Goal: Task Accomplishment & Management: Complete application form

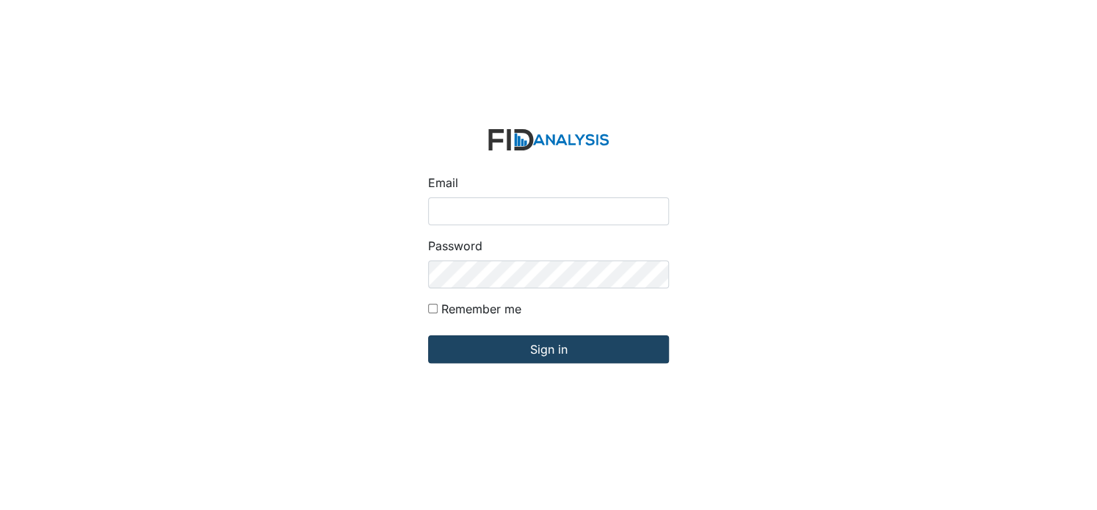
type input "[EMAIL_ADDRESS][DOMAIN_NAME]"
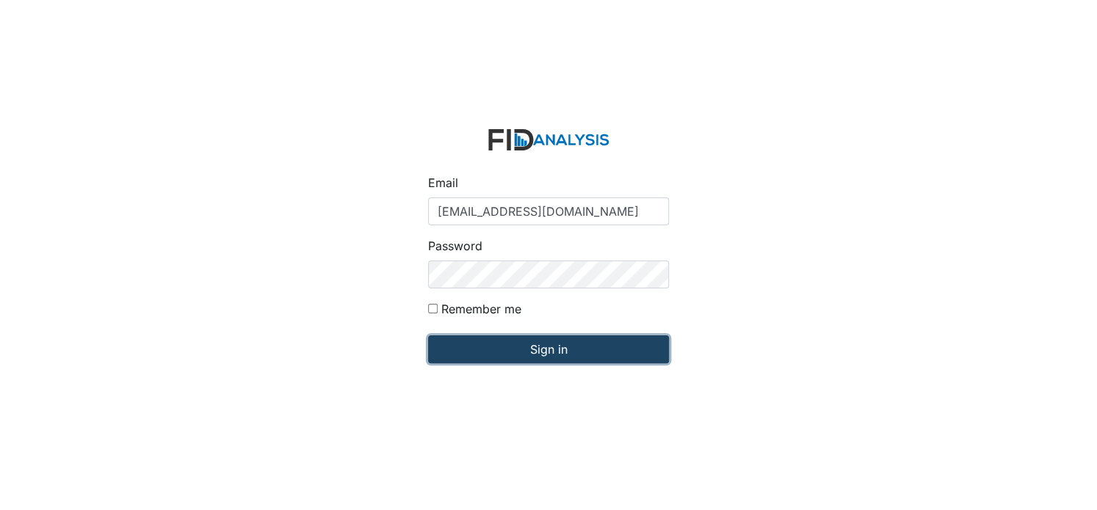
click at [480, 343] on input "Sign in" at bounding box center [548, 350] width 241 height 28
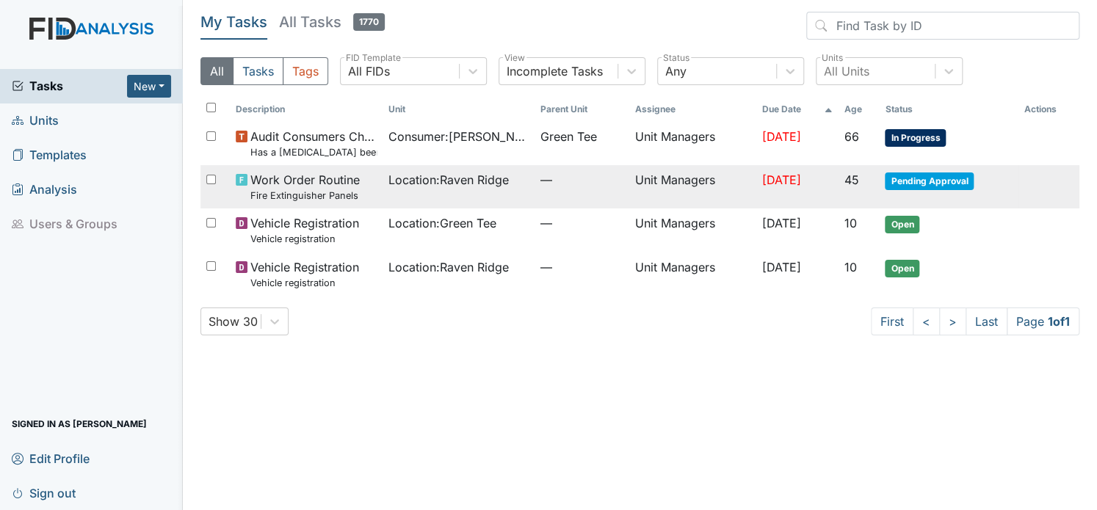
click at [937, 182] on span "Pending Approval" at bounding box center [929, 182] width 89 height 18
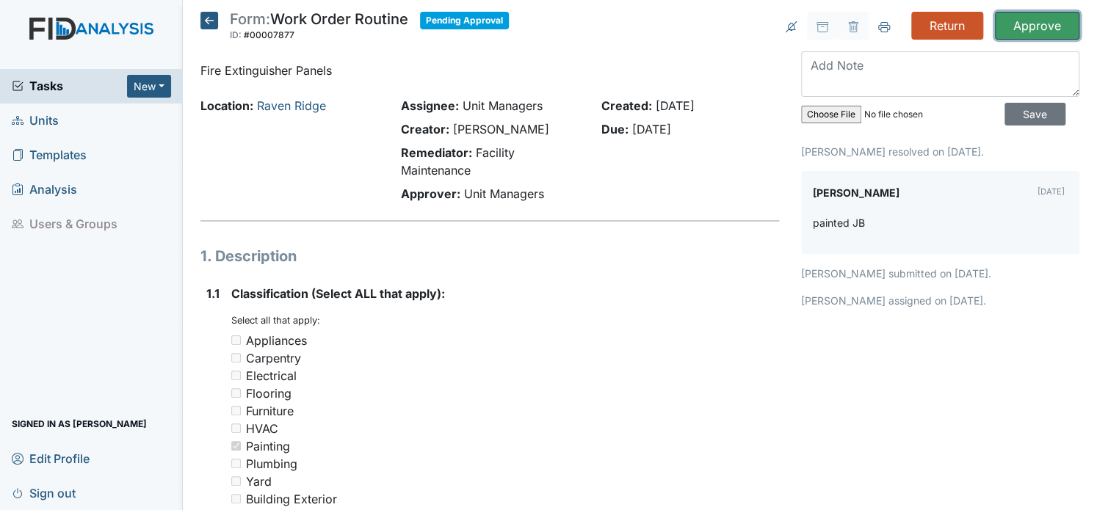
click at [1034, 16] on input "Approve" at bounding box center [1037, 26] width 84 height 28
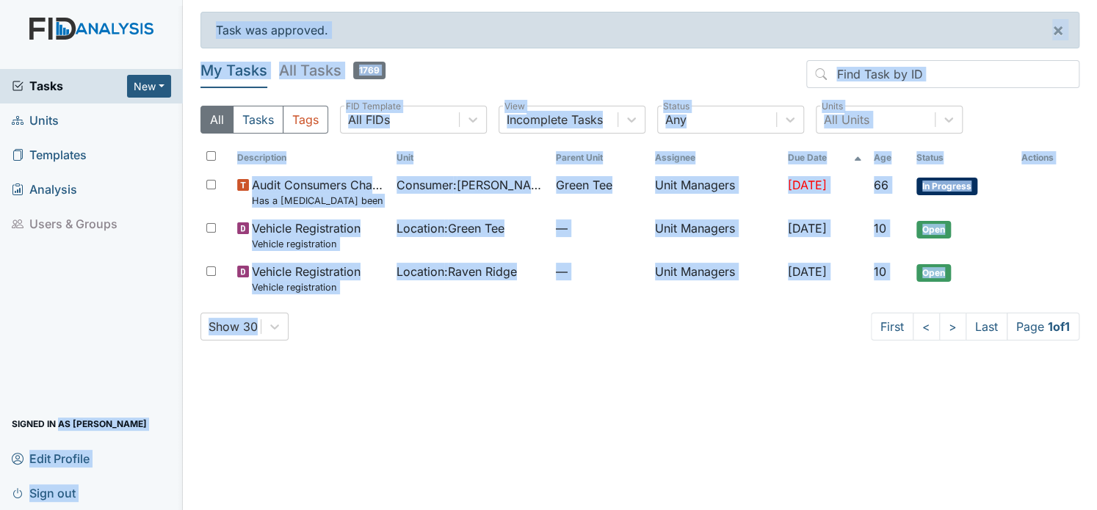
drag, startPoint x: 325, startPoint y: 316, endPoint x: 56, endPoint y: 365, distance: 273.9
click at [56, 365] on div "Tasks New Form Inspection Document Bundle Units Templates Analysis Users & Grou…" at bounding box center [548, 255] width 1097 height 510
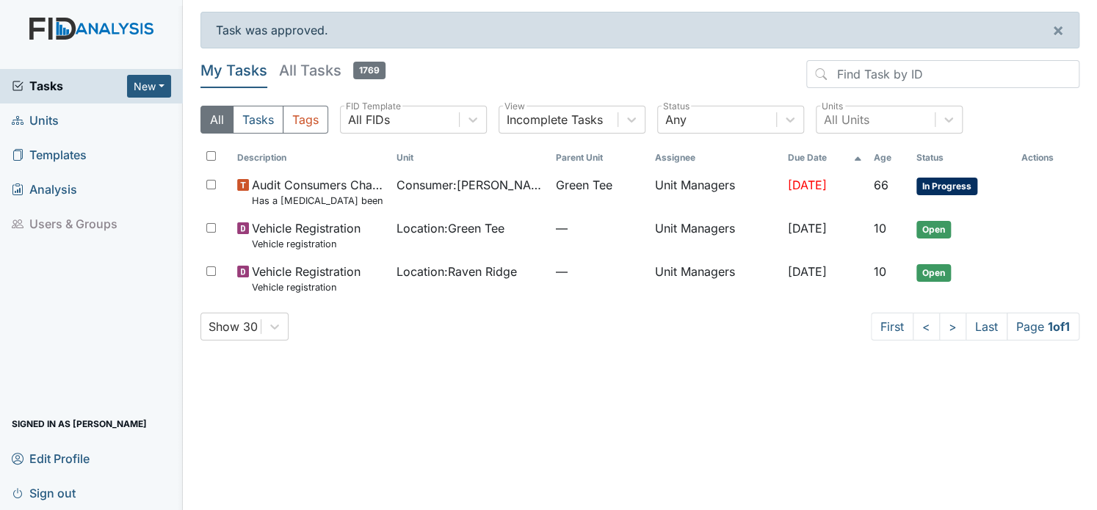
click at [135, 275] on div "Tasks New Form Inspection Document Bundle Units Templates Analysis Users & Grou…" at bounding box center [91, 289] width 183 height 441
click at [59, 120] on link "Units" at bounding box center [91, 121] width 183 height 35
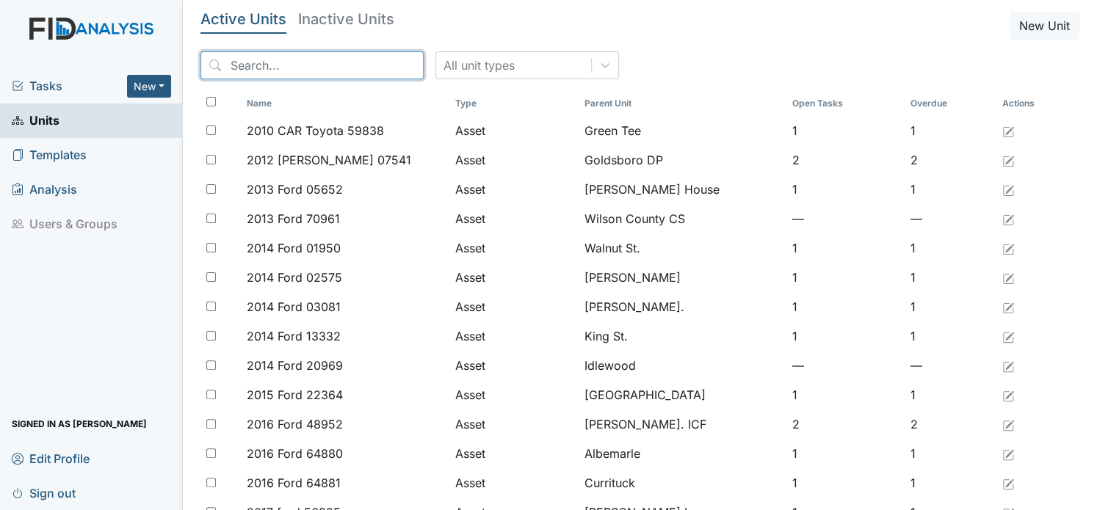
click at [255, 75] on input "search" at bounding box center [311, 65] width 223 height 28
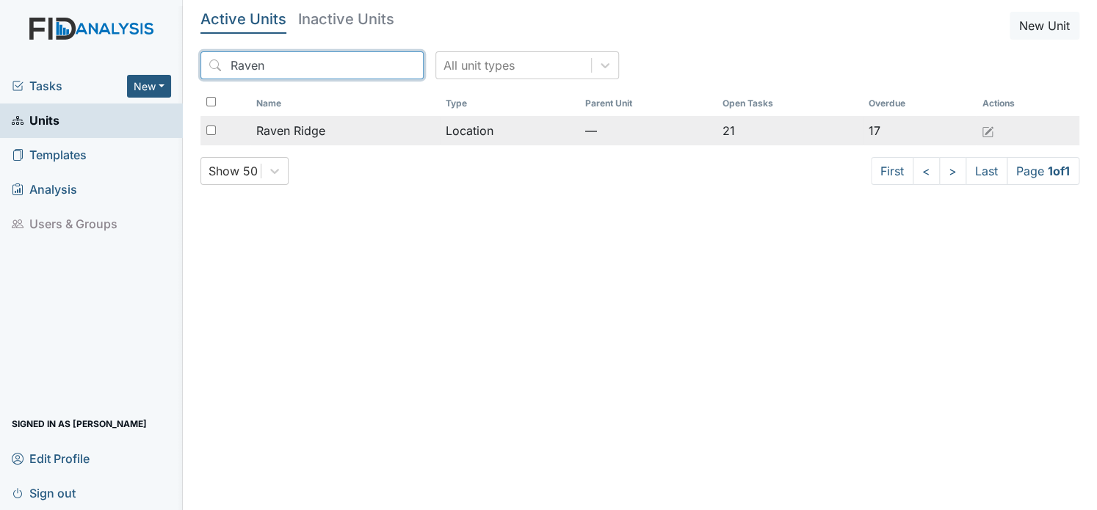
type input "Raven"
click at [297, 135] on span "Raven Ridge" at bounding box center [290, 131] width 69 height 18
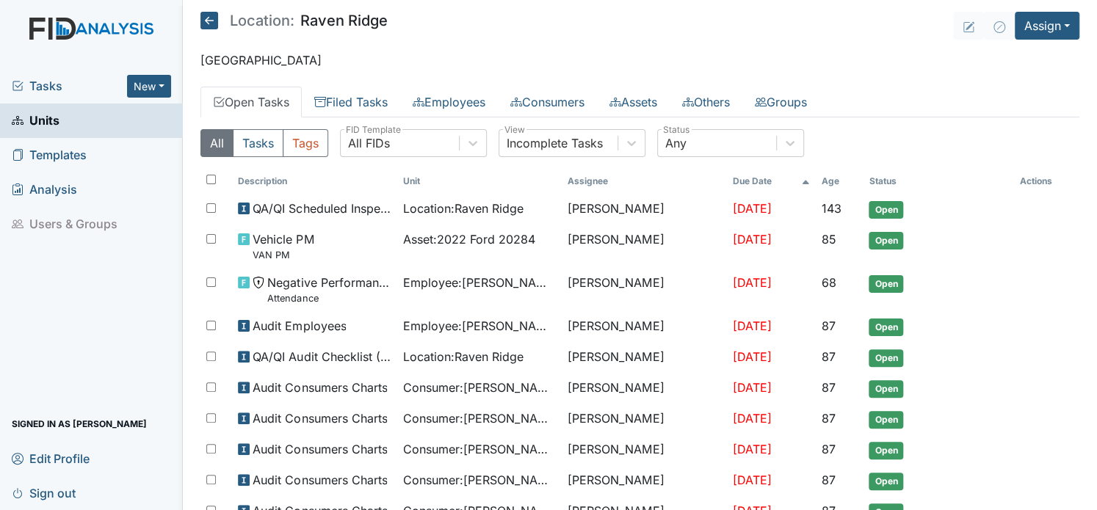
click at [297, 135] on button "Tags" at bounding box center [306, 143] width 46 height 28
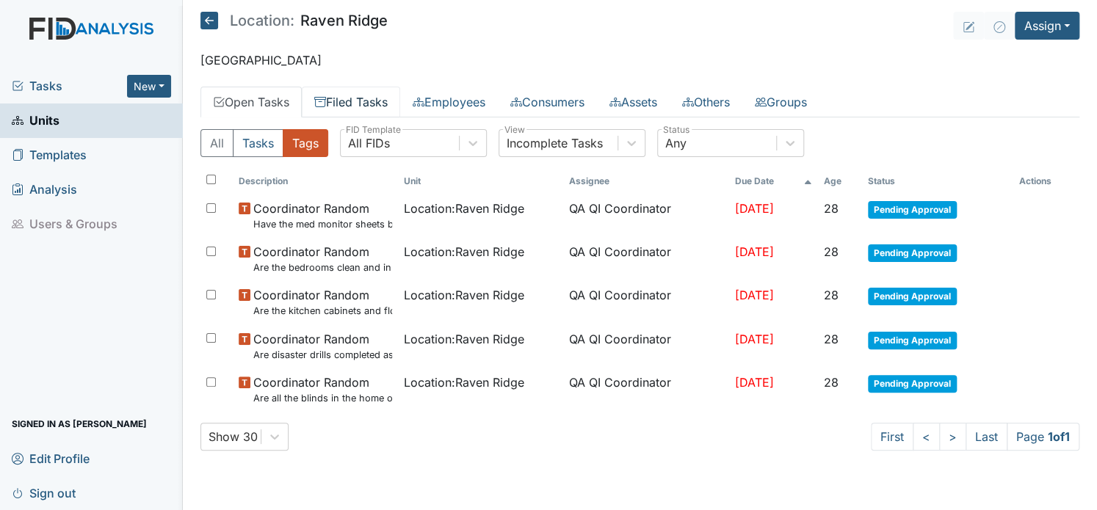
click at [369, 101] on link "Filed Tasks" at bounding box center [351, 102] width 98 height 31
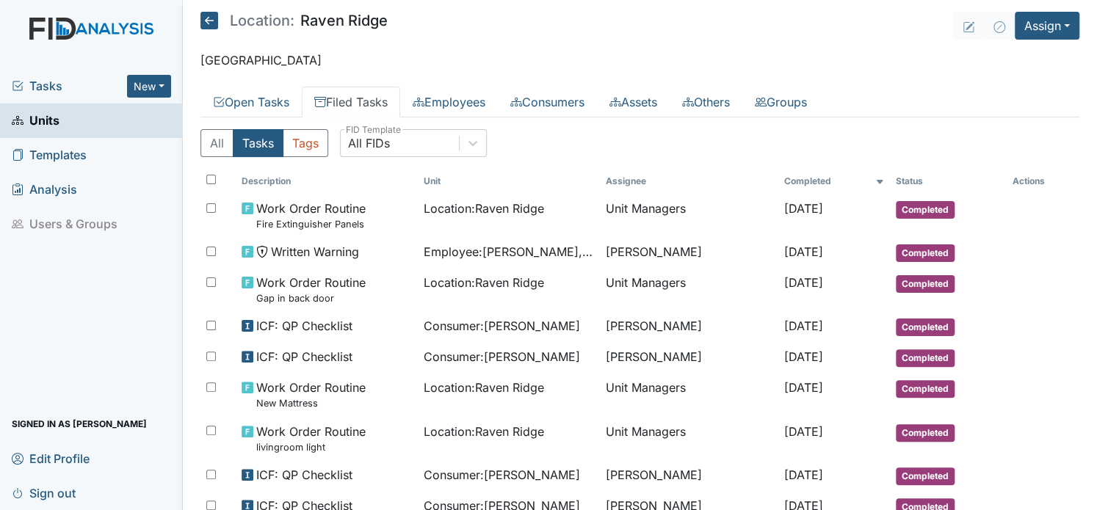
click at [376, 100] on link "Filed Tasks" at bounding box center [351, 102] width 98 height 31
click at [376, 108] on link "Filed Tasks" at bounding box center [351, 102] width 98 height 31
click at [376, 110] on link "Filed Tasks" at bounding box center [351, 102] width 98 height 31
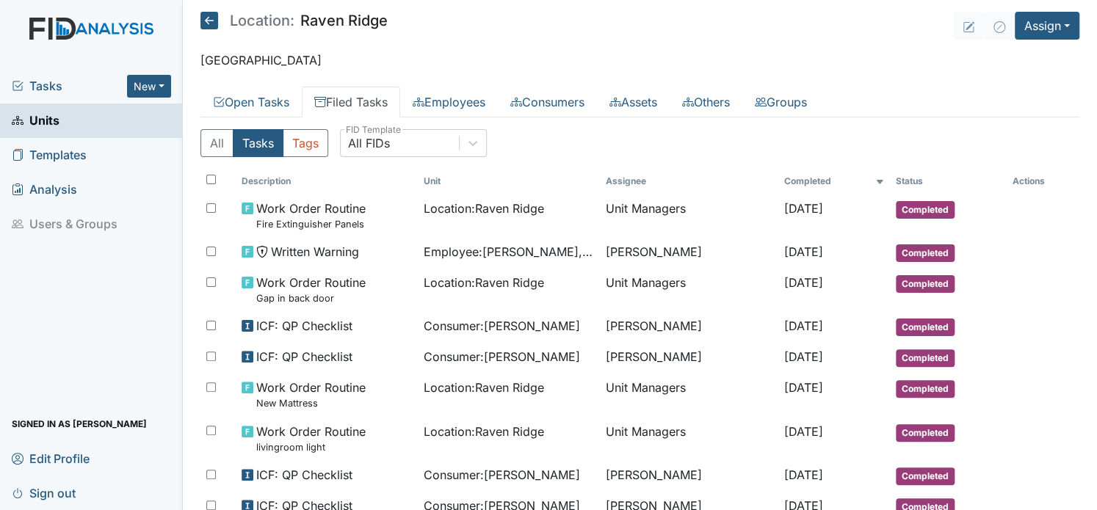
click at [367, 81] on main "Location: Raven Ridge Assign Assign Form Assign Inspection Assign Document Assi…" at bounding box center [640, 255] width 914 height 510
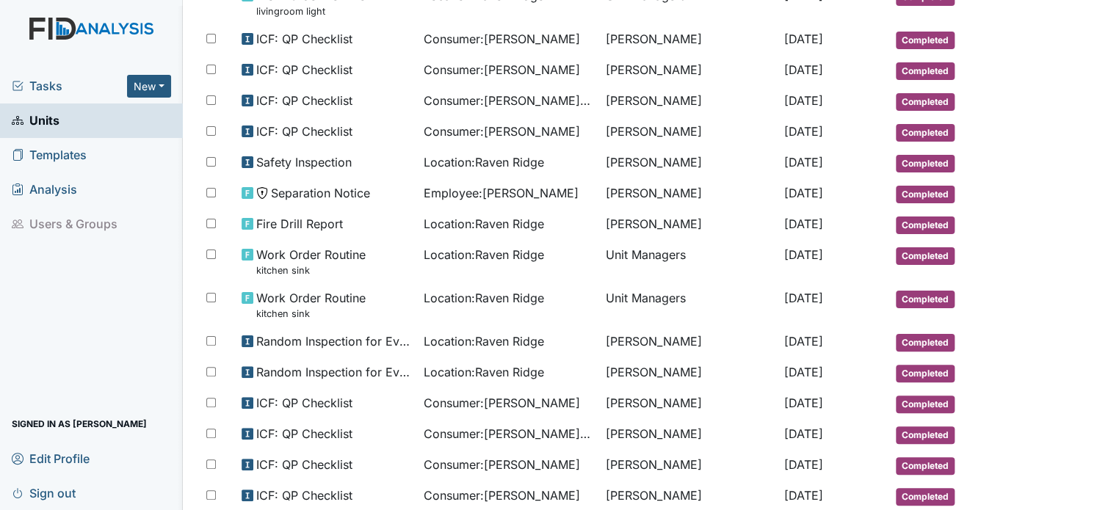
scroll to position [441, 0]
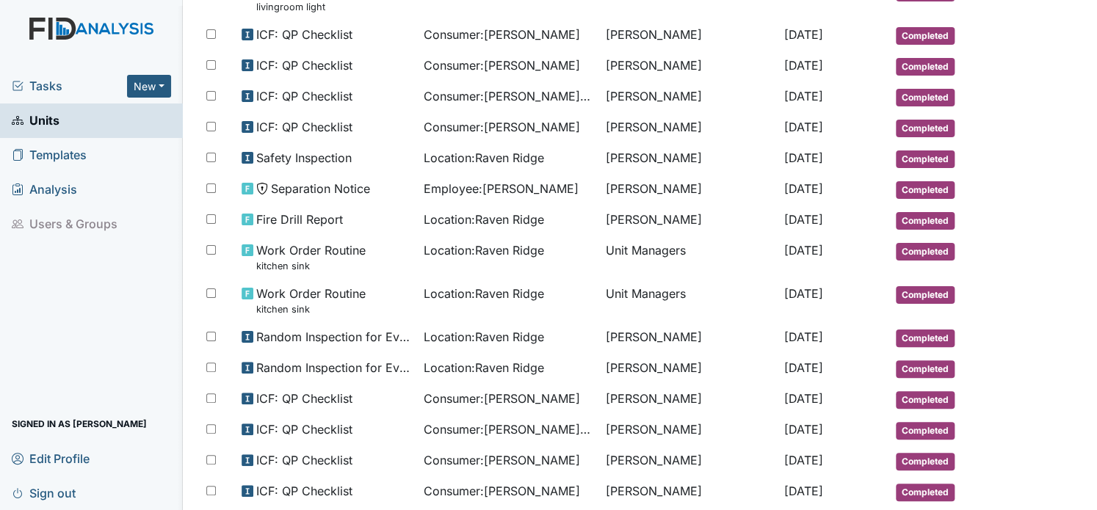
click at [1081, 6] on main "Location: Raven Ridge Assign Assign Form Assign Inspection Assign Document Assi…" at bounding box center [640, 255] width 914 height 510
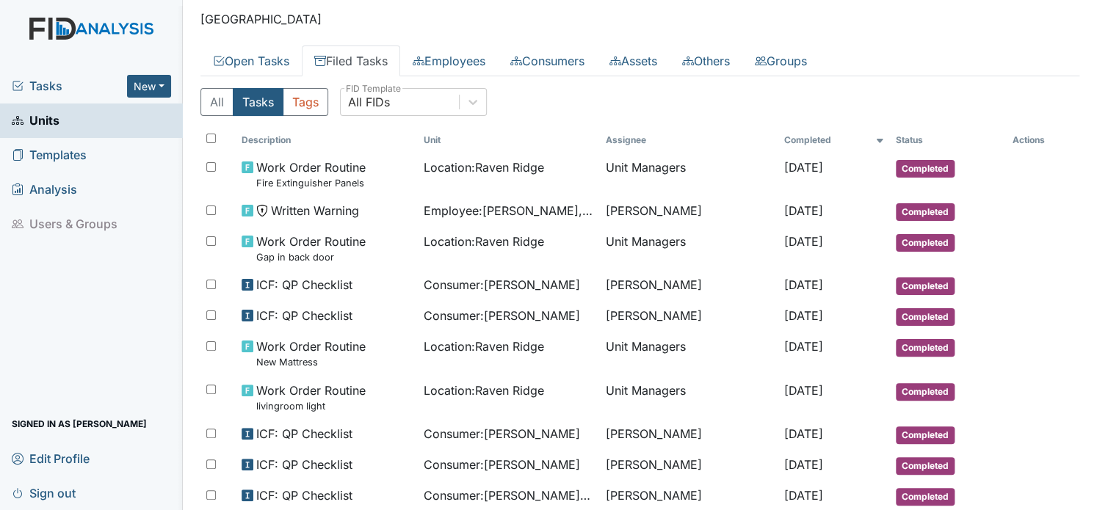
scroll to position [0, 0]
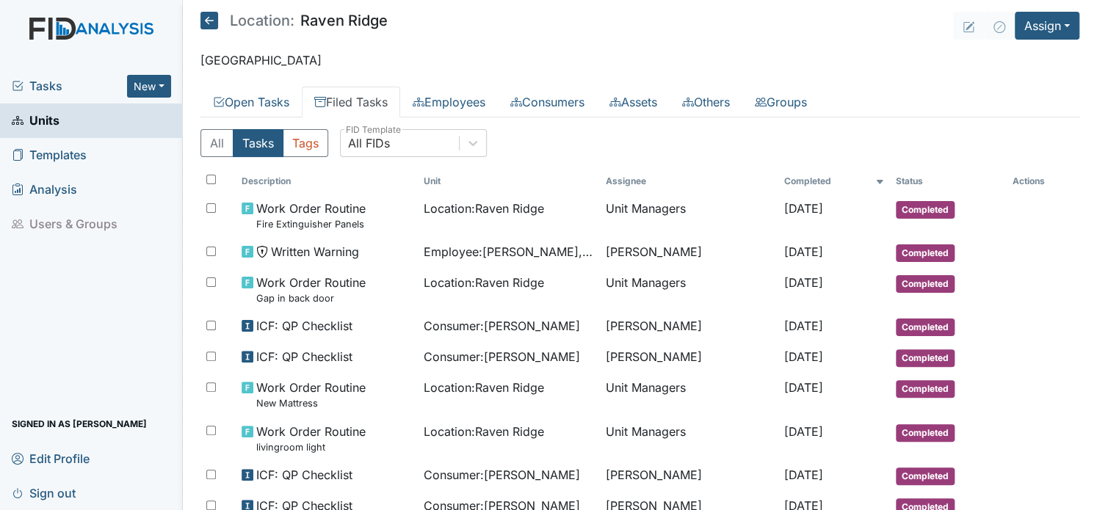
click at [366, 98] on link "Filed Tasks" at bounding box center [351, 102] width 98 height 31
click at [367, 98] on link "Filed Tasks" at bounding box center [351, 102] width 98 height 31
click at [1066, 22] on main "Location: Raven Ridge Assign Assign Form Assign Inspection Assign Document Assi…" at bounding box center [640, 255] width 914 height 510
click at [1056, 26] on button "Assign" at bounding box center [1047, 26] width 65 height 28
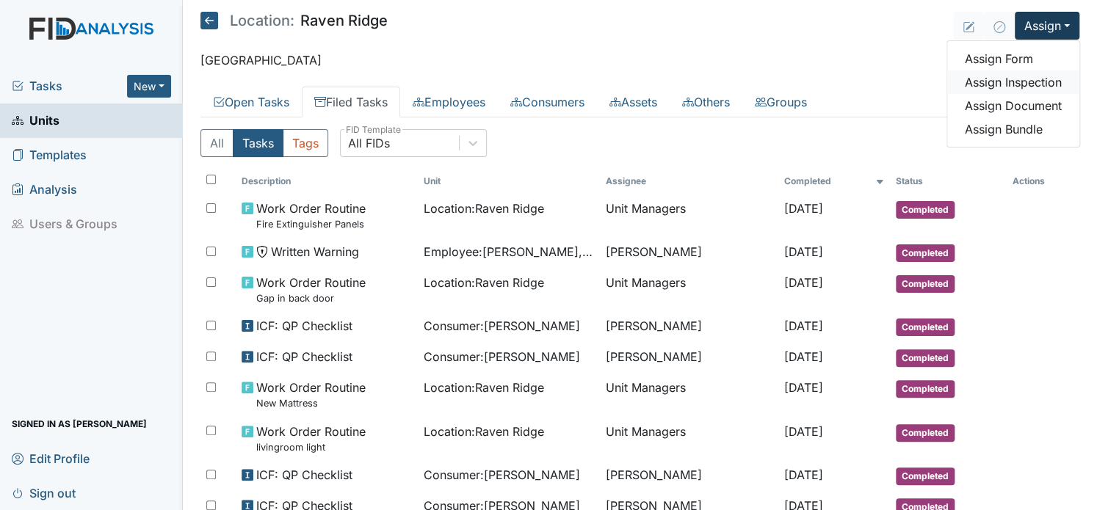
click at [1011, 81] on link "Assign Inspection" at bounding box center [1013, 81] width 132 height 23
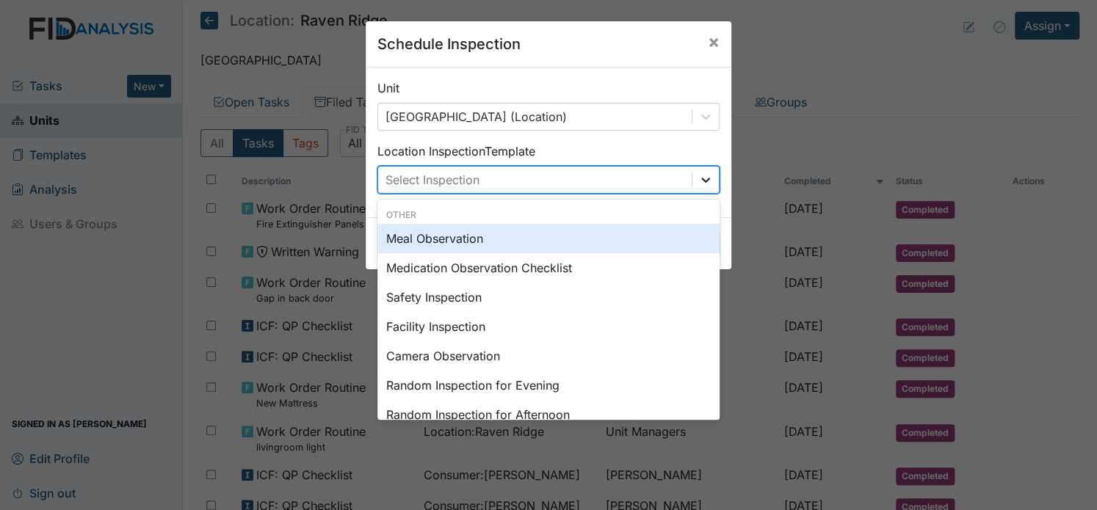
click at [705, 183] on icon at bounding box center [705, 180] width 15 height 15
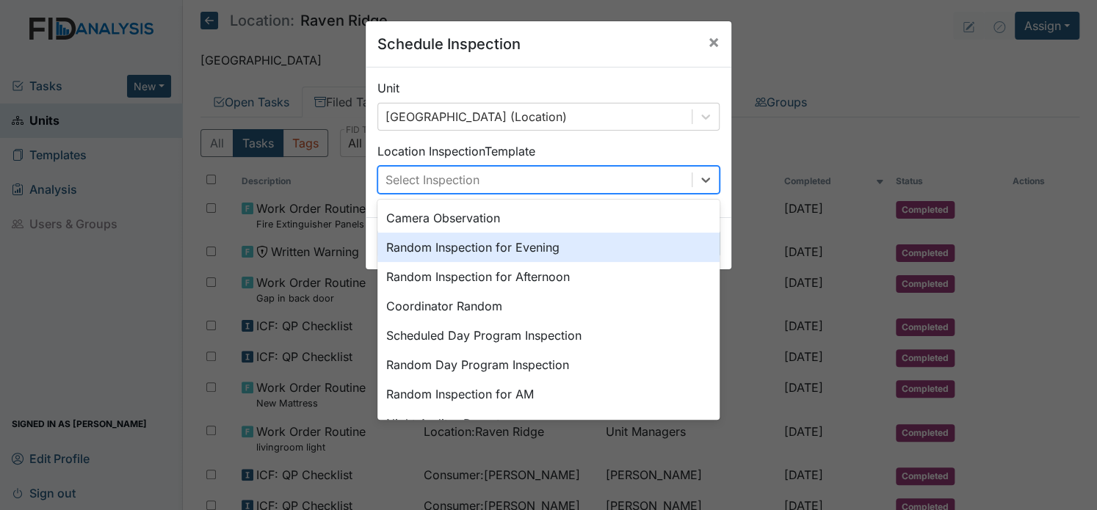
scroll to position [147, 0]
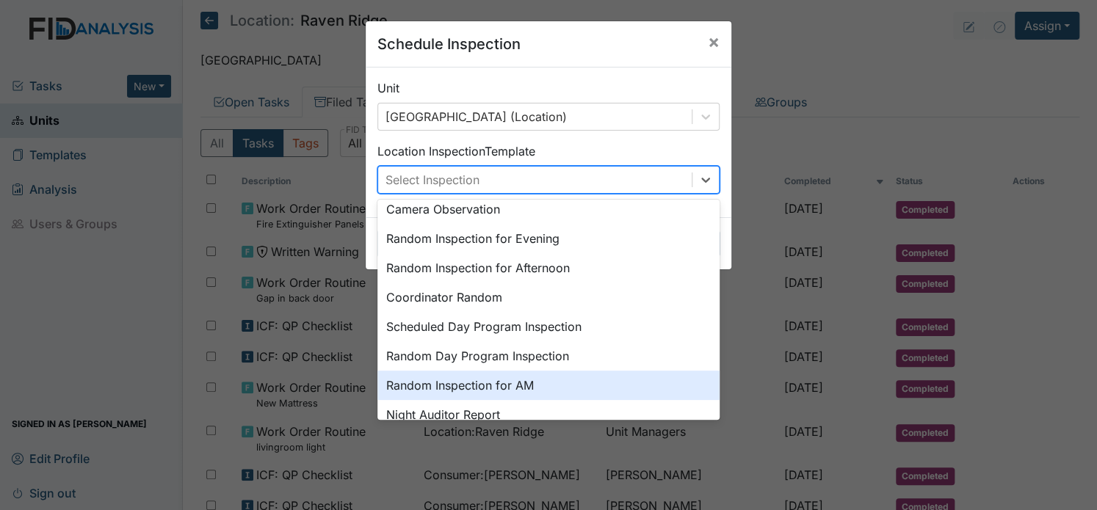
click at [468, 390] on div "Random Inspection for AM" at bounding box center [548, 385] width 342 height 29
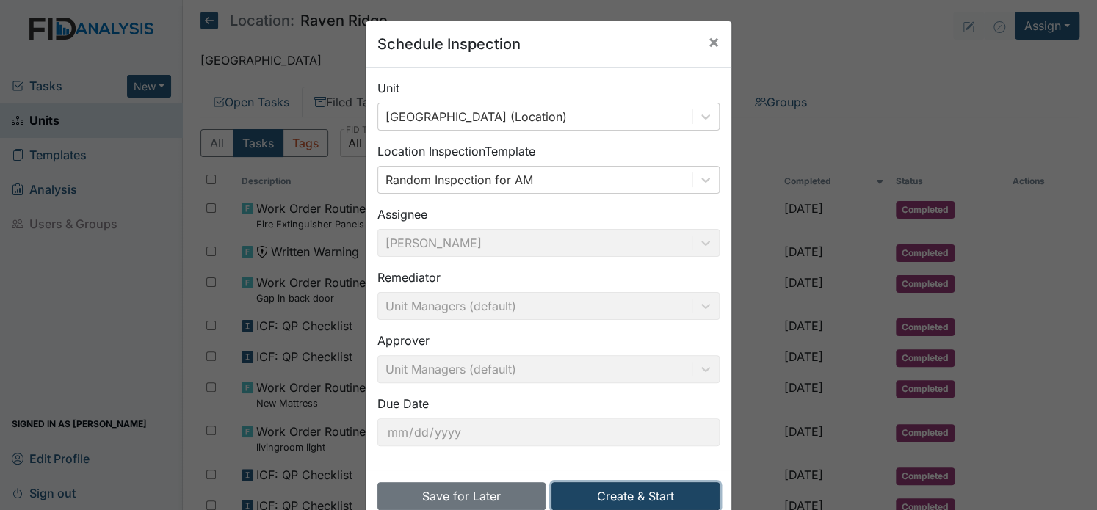
click at [679, 494] on button "Create & Start" at bounding box center [635, 496] width 168 height 28
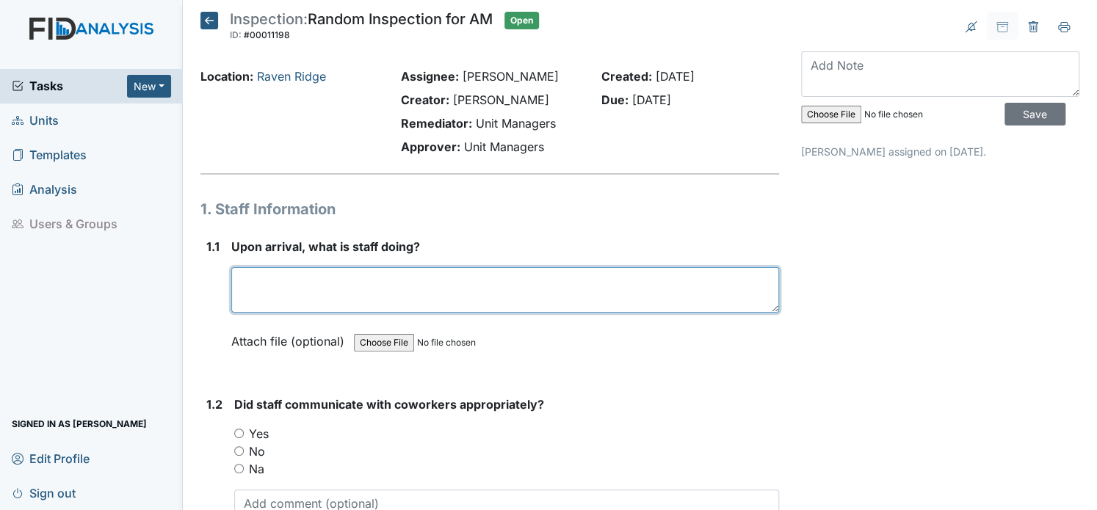
click at [294, 299] on textarea at bounding box center [505, 290] width 548 height 46
type textarea "getting dress"
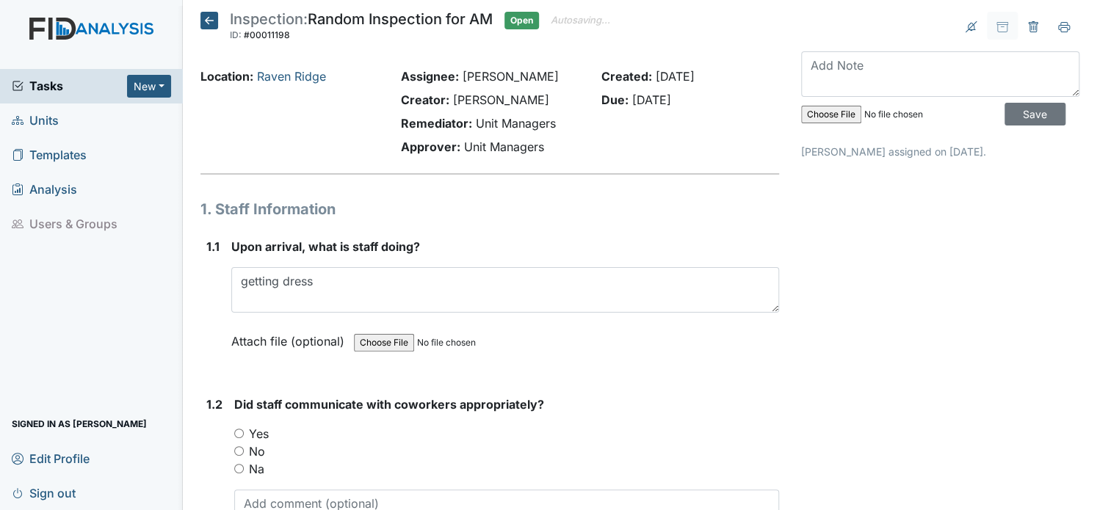
click at [238, 434] on input "Yes" at bounding box center [239, 434] width 10 height 10
radio input "true"
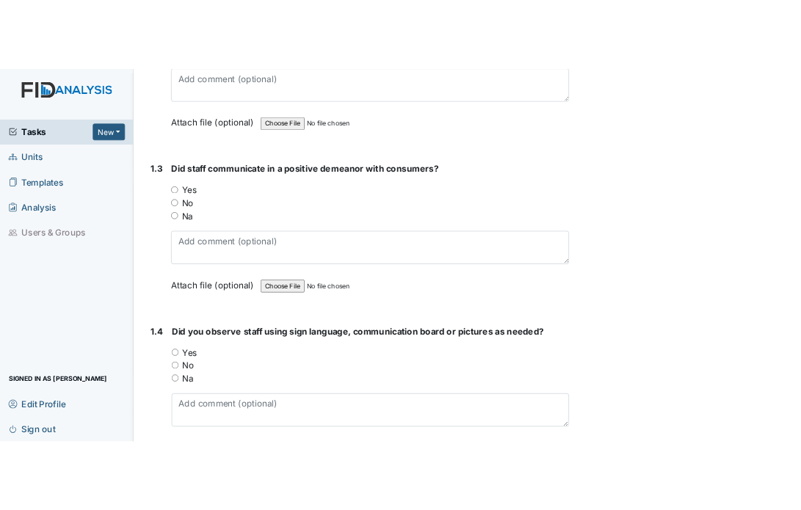
scroll to position [499, 0]
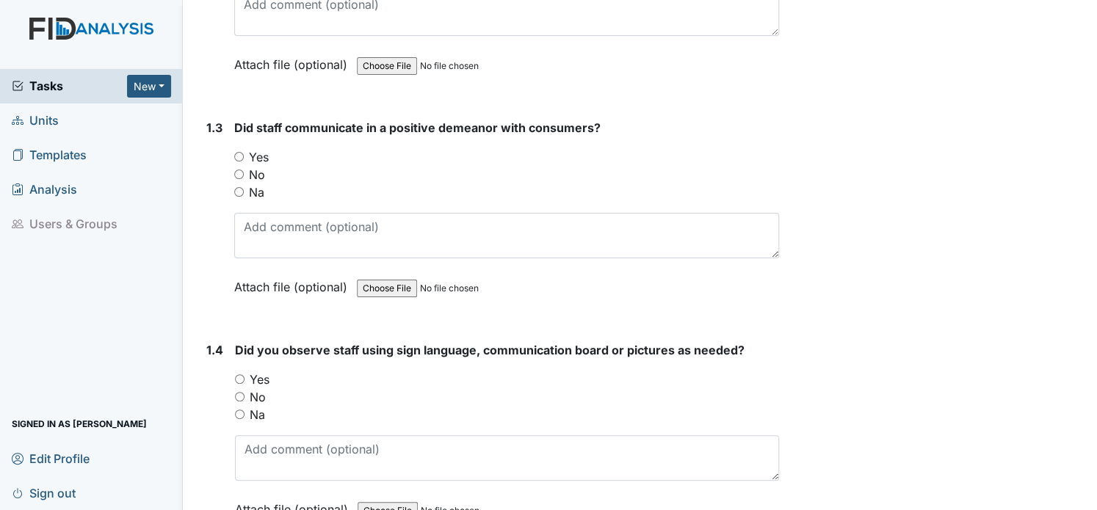
click at [244, 158] on div "Yes" at bounding box center [506, 157] width 545 height 18
click at [238, 152] on input "Yes" at bounding box center [239, 157] width 10 height 10
radio input "true"
click at [241, 377] on input "Yes" at bounding box center [240, 379] width 10 height 10
radio input "true"
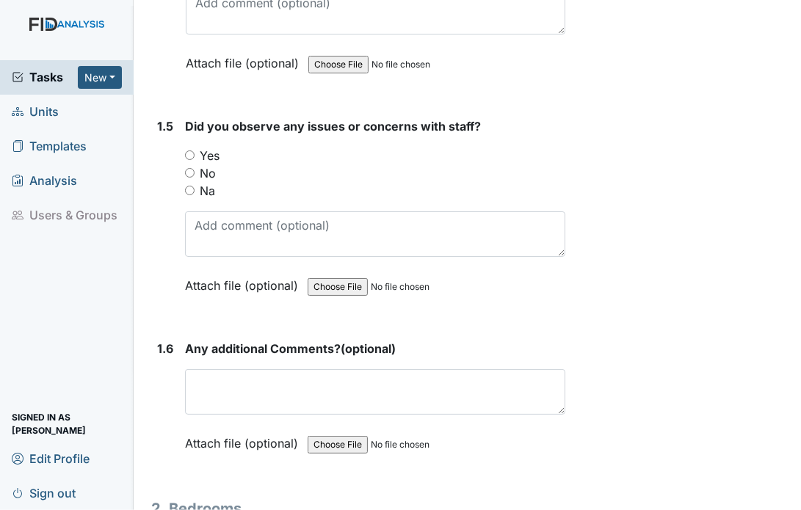
scroll to position [1040, 0]
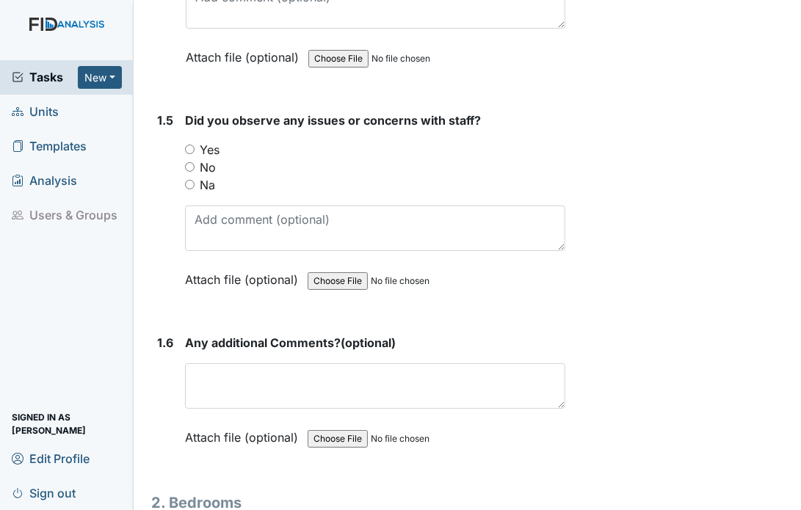
click at [28, 239] on div "Tasks New Form Inspection Document Bundle Units Templates Analysis Users & Grou…" at bounding box center [67, 285] width 134 height 450
click at [187, 145] on input "Yes" at bounding box center [190, 150] width 10 height 10
radio input "true"
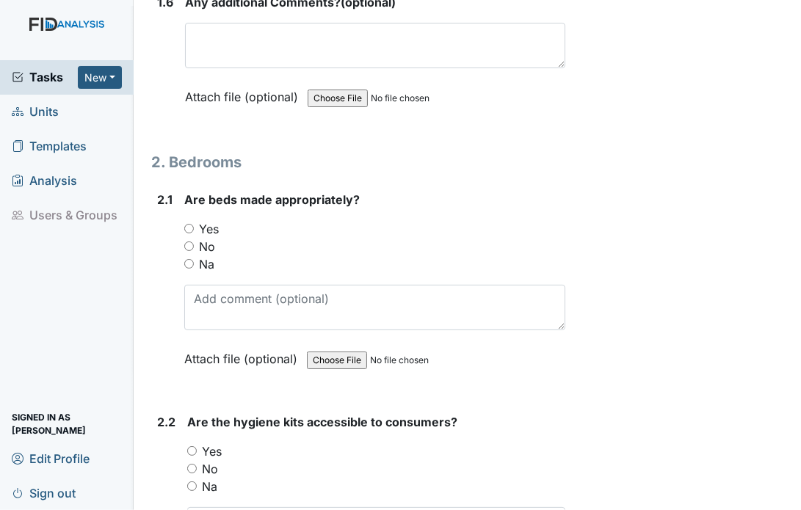
scroll to position [1392, 0]
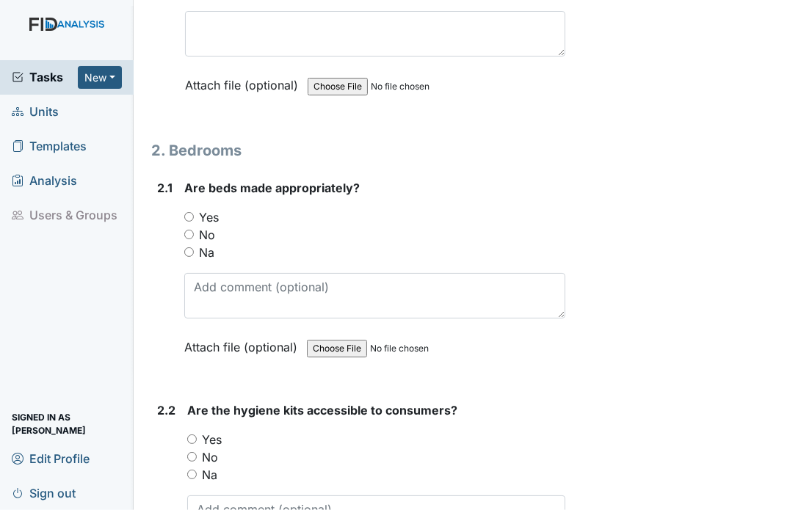
click at [189, 215] on input "Yes" at bounding box center [189, 217] width 10 height 10
radio input "true"
click at [188, 435] on input "Yes" at bounding box center [192, 440] width 10 height 10
radio input "true"
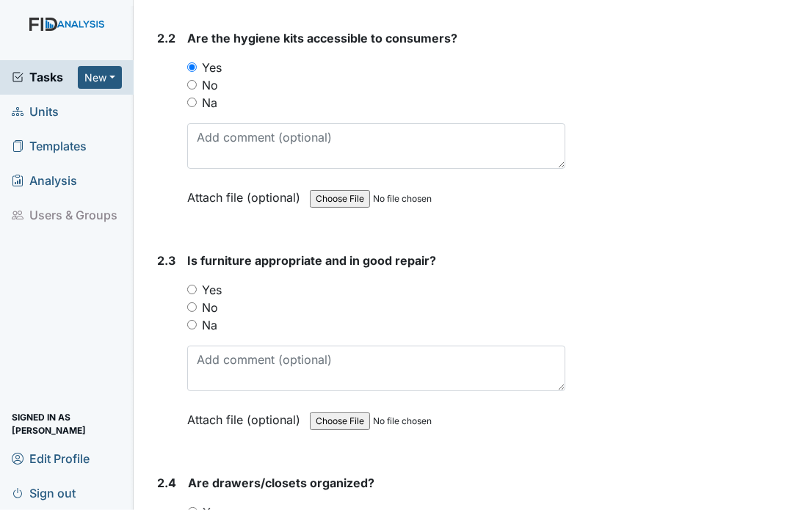
scroll to position [1832, 0]
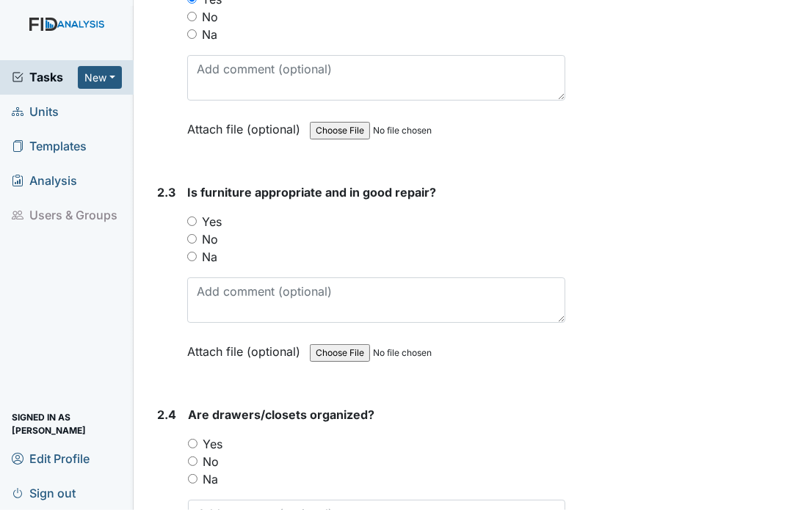
click at [191, 217] on input "Yes" at bounding box center [192, 222] width 10 height 10
radio input "true"
click at [186, 432] on div "2.4 Are drawers/closets organized? You must select one of the below options. Ye…" at bounding box center [358, 505] width 414 height 199
click at [193, 439] on input "Yes" at bounding box center [193, 444] width 10 height 10
radio input "true"
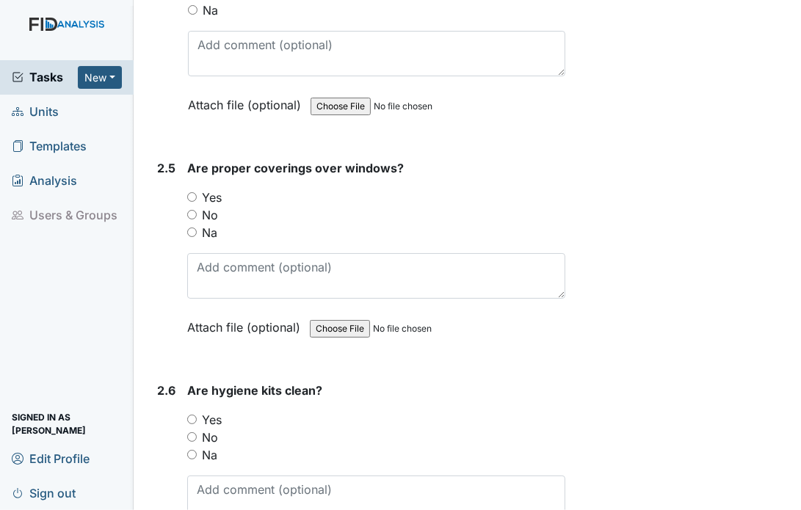
scroll to position [2302, 0]
click at [189, 192] on input "Yes" at bounding box center [192, 197] width 10 height 10
radio input "true"
click at [191, 414] on input "Yes" at bounding box center [192, 419] width 10 height 10
radio input "true"
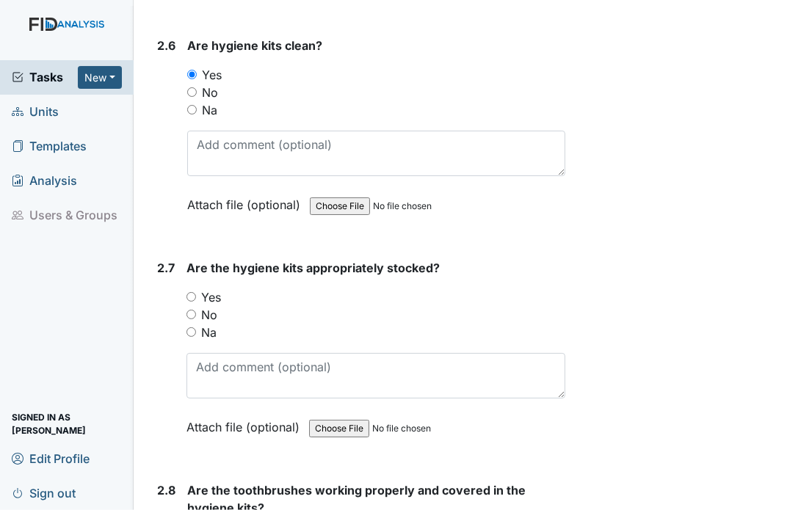
scroll to position [2655, 0]
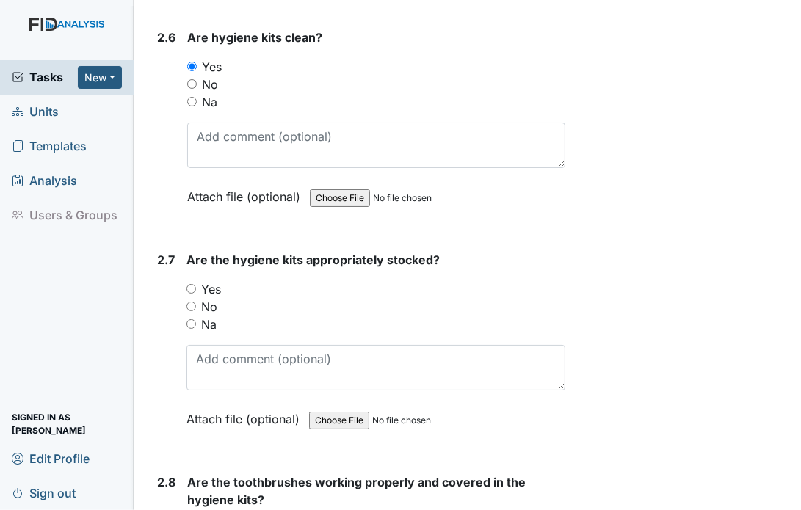
click at [197, 282] on div "Yes" at bounding box center [375, 289] width 379 height 18
click at [193, 284] on input "Yes" at bounding box center [191, 289] width 10 height 10
radio input "true"
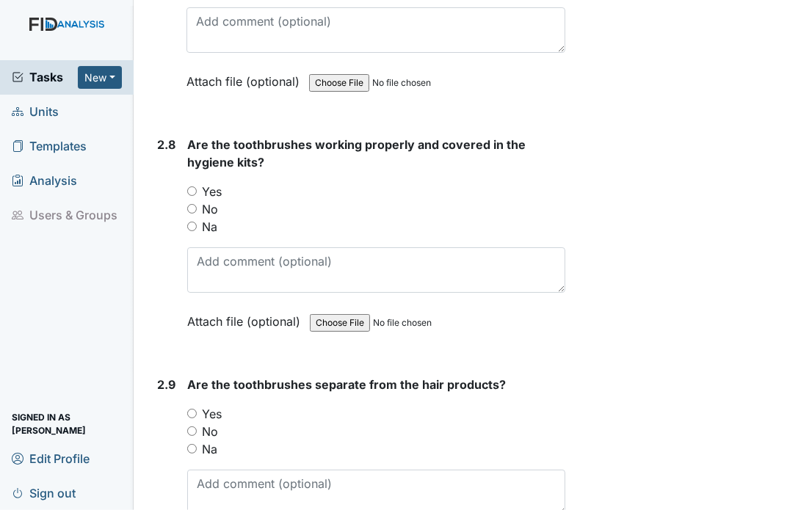
scroll to position [3007, 0]
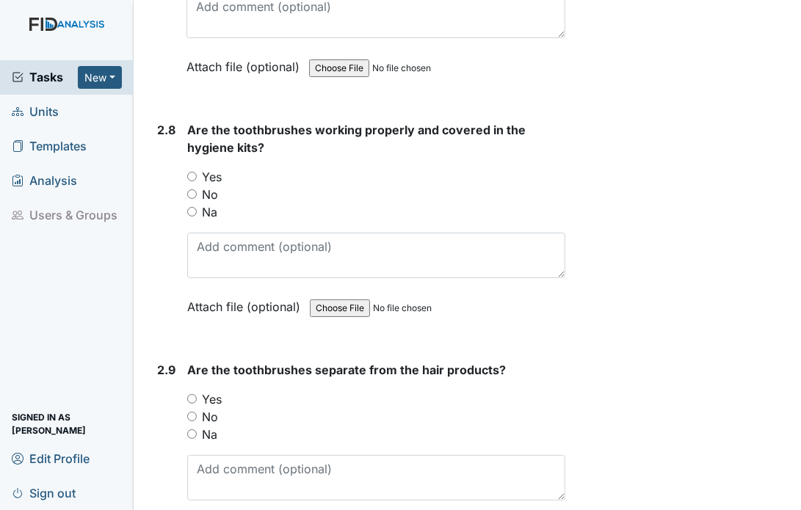
click at [188, 172] on input "Yes" at bounding box center [192, 177] width 10 height 10
radio input "true"
click at [192, 394] on input "Yes" at bounding box center [192, 399] width 10 height 10
radio input "true"
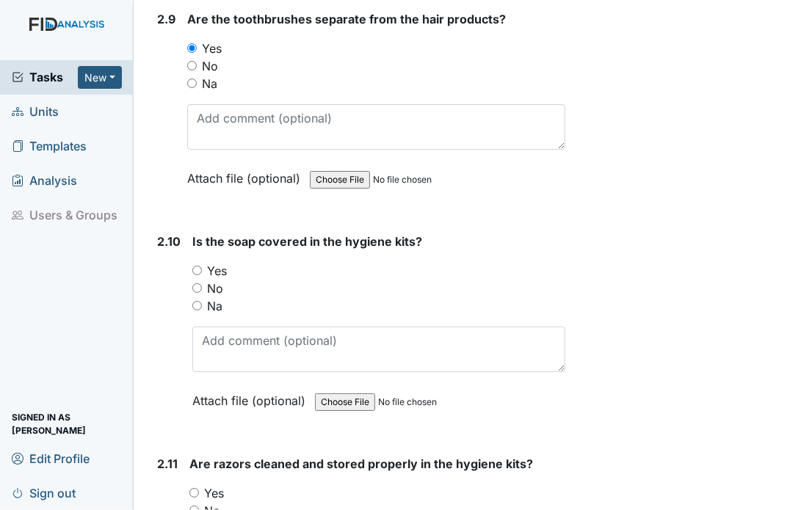
scroll to position [3389, 0]
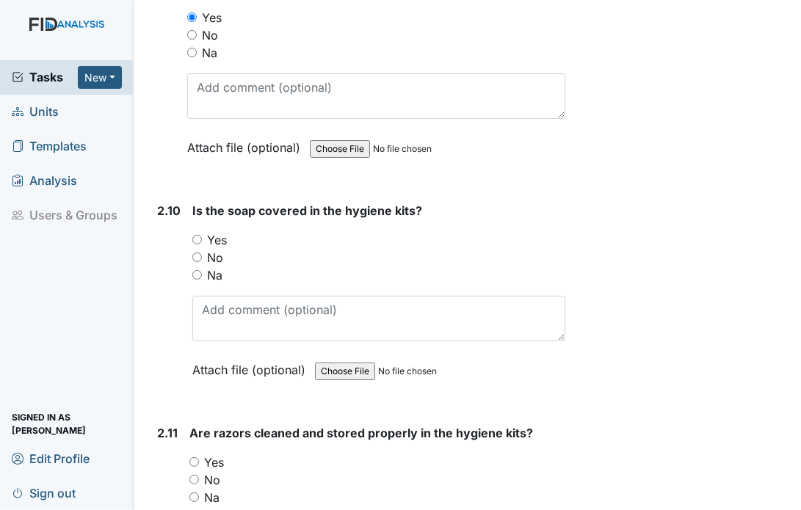
click at [197, 235] on input "Yes" at bounding box center [197, 240] width 10 height 10
radio input "true"
click at [197, 455] on div "Yes" at bounding box center [377, 463] width 376 height 18
click at [200, 454] on div "Yes" at bounding box center [377, 463] width 376 height 18
click at [209, 454] on label "Yes" at bounding box center [214, 463] width 20 height 18
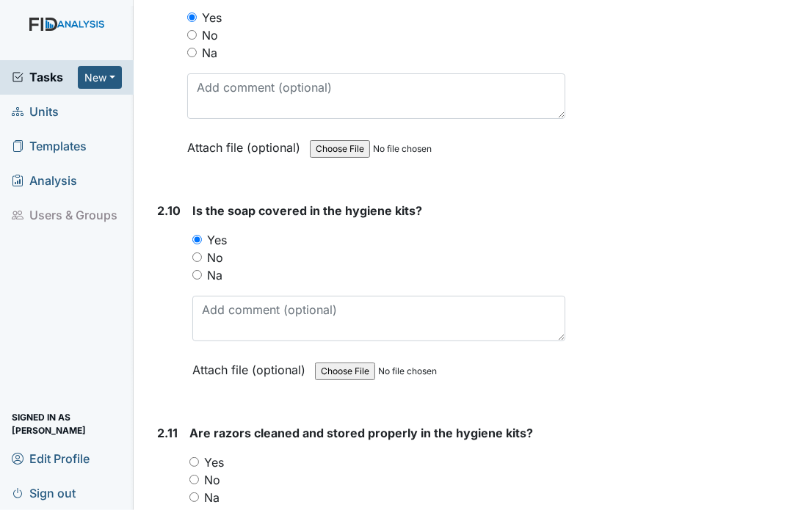
click at [199, 457] on input "Yes" at bounding box center [194, 462] width 10 height 10
radio input "true"
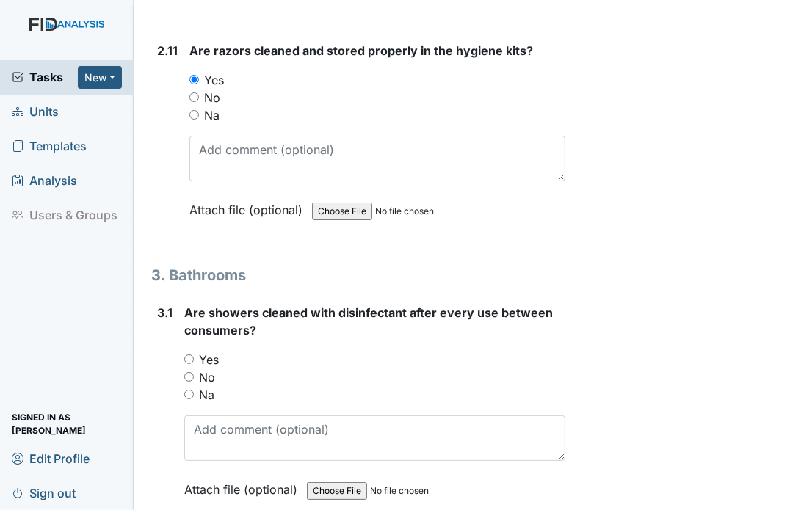
scroll to position [3742, 0]
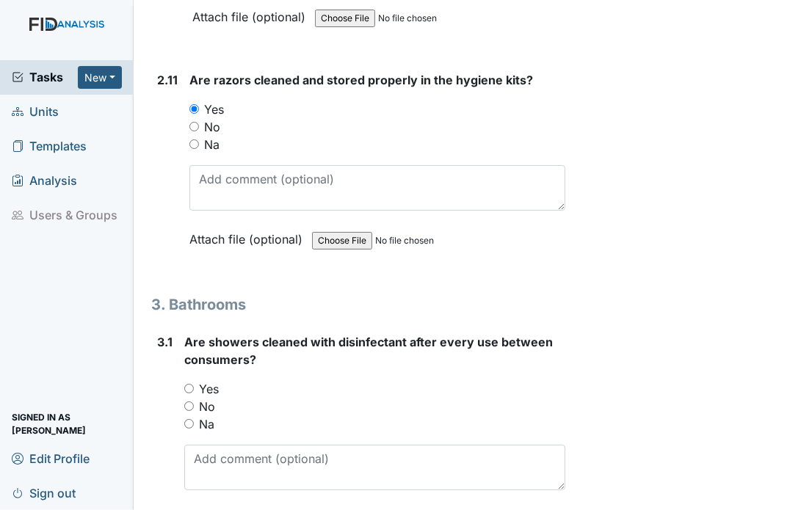
click at [188, 384] on input "Yes" at bounding box center [189, 389] width 10 height 10
radio input "true"
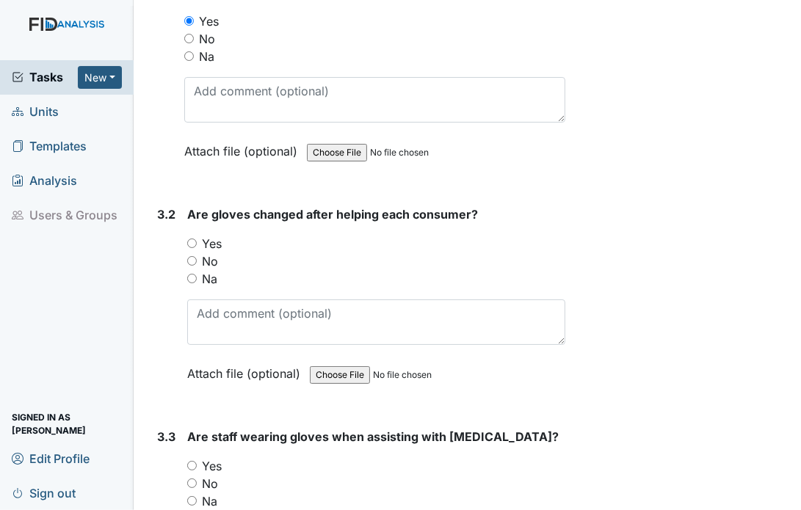
scroll to position [4124, 0]
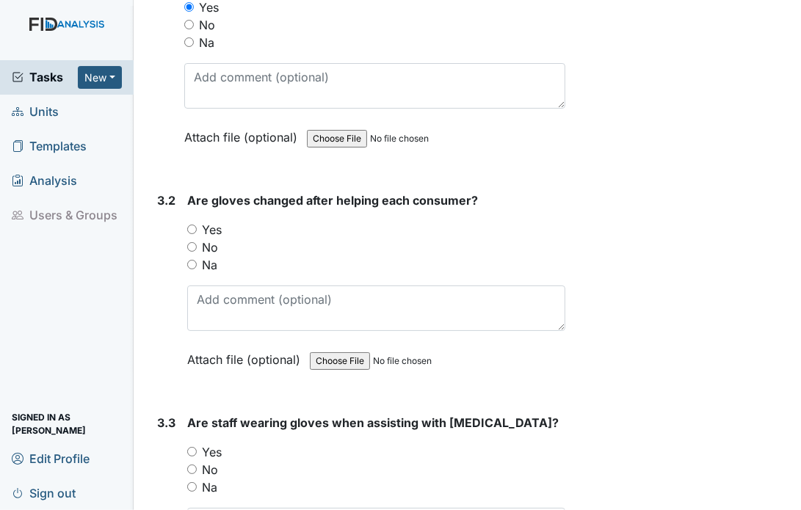
click at [190, 221] on div "Yes" at bounding box center [376, 230] width 378 height 18
click at [188, 225] on input "Yes" at bounding box center [192, 230] width 10 height 10
radio input "true"
click at [191, 447] on input "Yes" at bounding box center [192, 452] width 10 height 10
radio input "true"
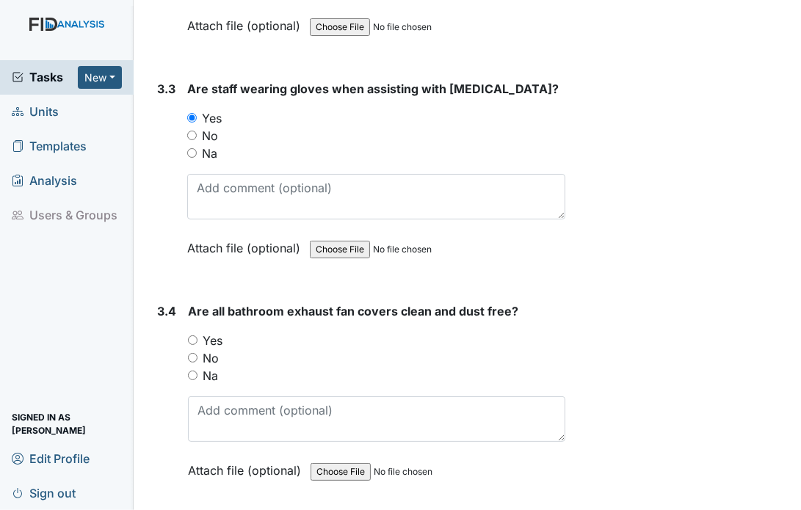
scroll to position [4506, 0]
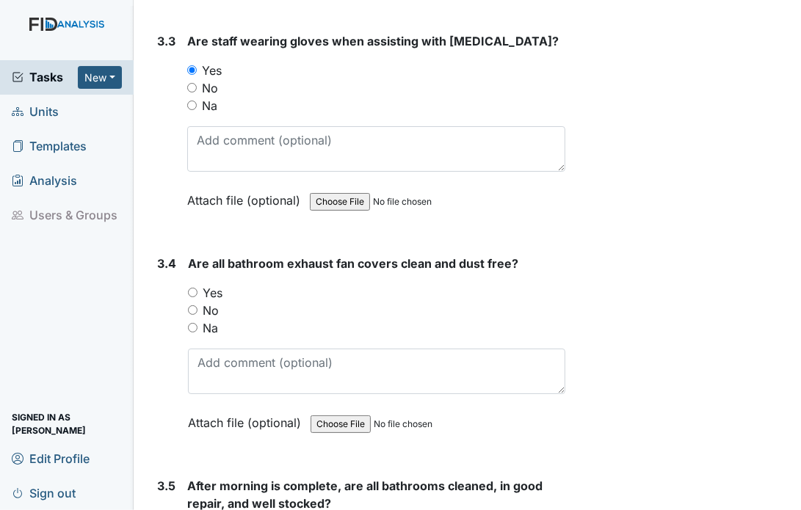
click at [192, 284] on div "Yes" at bounding box center [376, 293] width 377 height 18
click at [191, 288] on input "Yes" at bounding box center [193, 293] width 10 height 10
radio input "true"
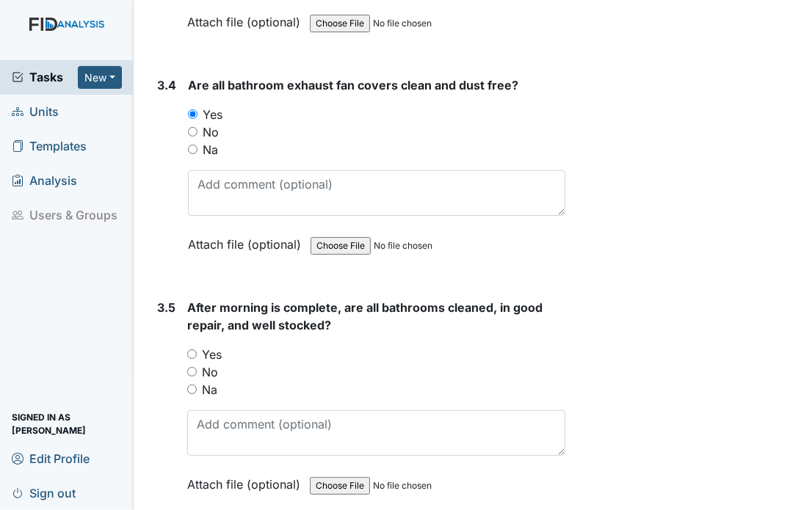
scroll to position [4595, 0]
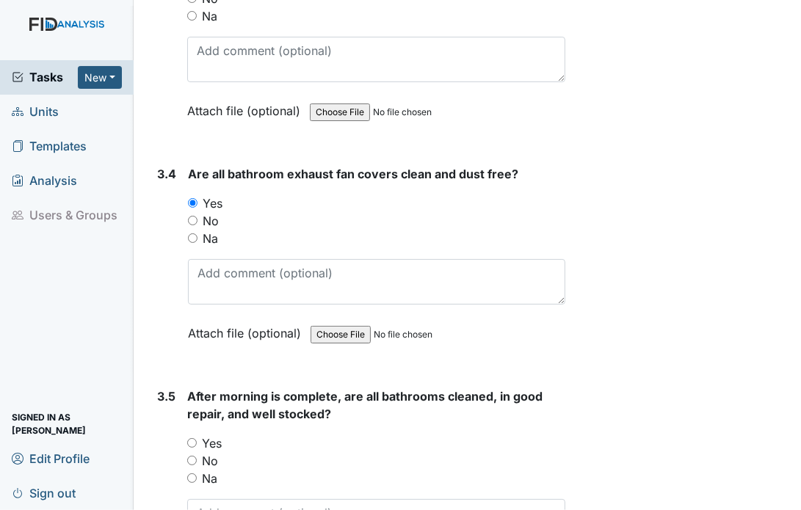
click at [195, 438] on input "Yes" at bounding box center [192, 443] width 10 height 10
radio input "true"
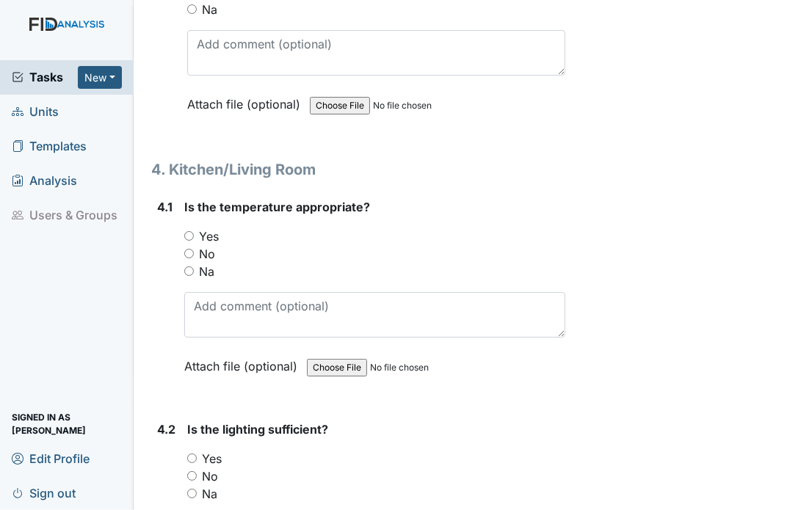
scroll to position [5065, 0]
click at [191, 231] on input "Yes" at bounding box center [189, 236] width 10 height 10
radio input "true"
click at [190, 453] on input "Yes" at bounding box center [192, 458] width 10 height 10
radio input "true"
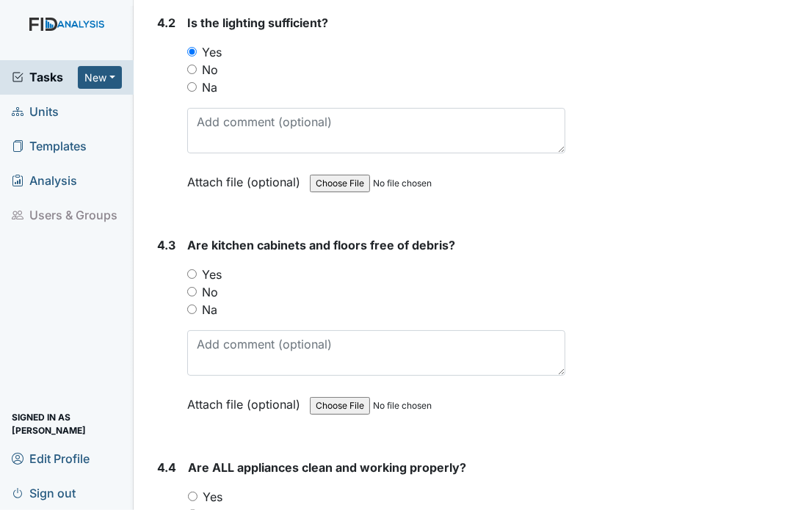
scroll to position [5476, 0]
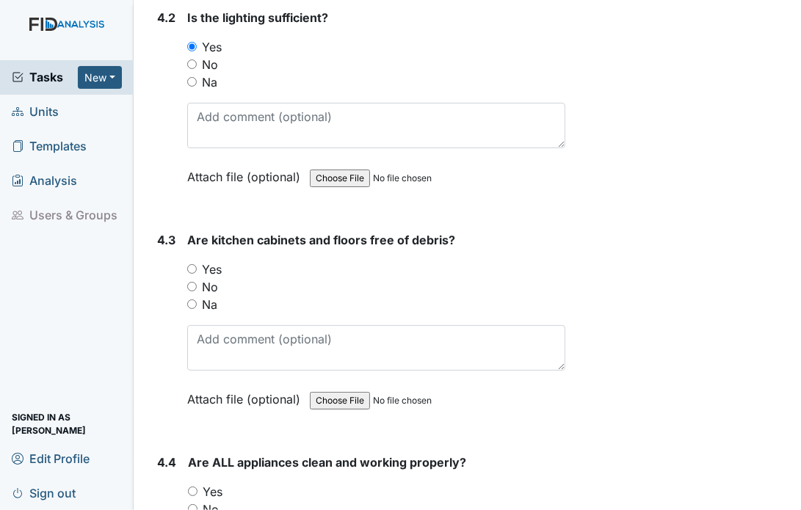
click at [193, 264] on input "Yes" at bounding box center [192, 269] width 10 height 10
radio input "true"
click at [192, 487] on input "Yes" at bounding box center [193, 492] width 10 height 10
radio input "true"
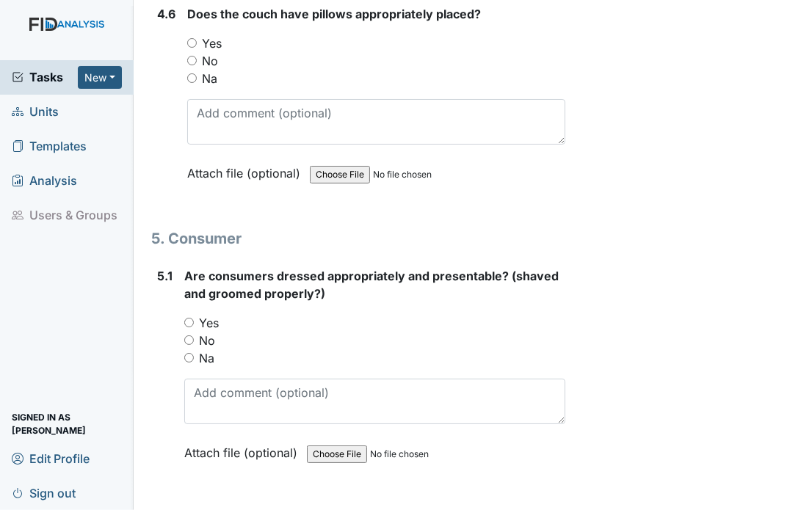
scroll to position [5923, 0]
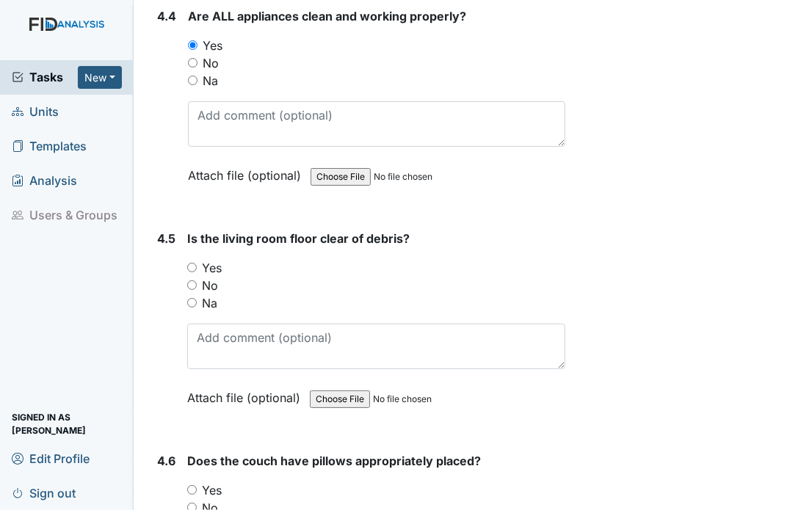
click at [187, 263] on input "Yes" at bounding box center [192, 268] width 10 height 10
radio input "true"
click at [191, 485] on input "Yes" at bounding box center [192, 490] width 10 height 10
radio input "true"
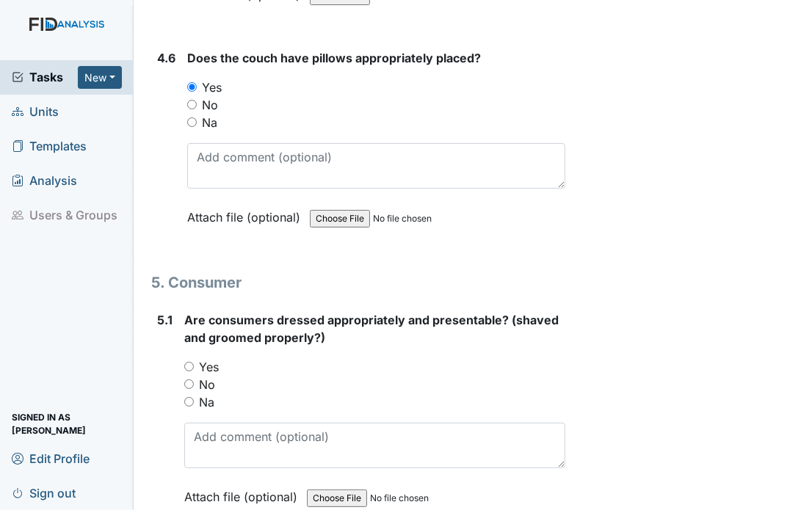
scroll to position [6334, 0]
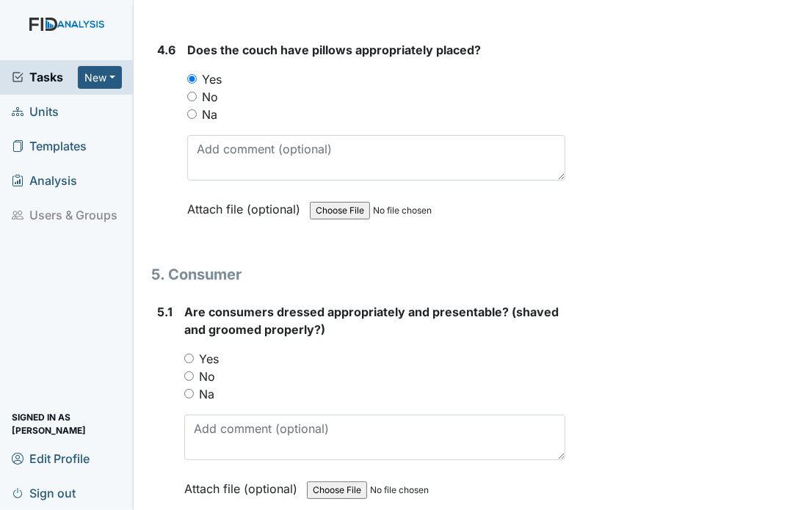
click at [188, 354] on input "Yes" at bounding box center [189, 359] width 10 height 10
radio input "true"
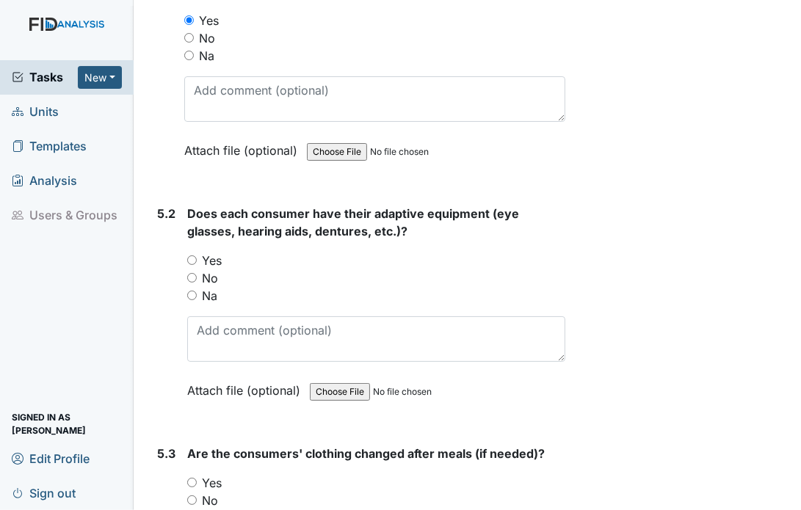
scroll to position [6686, 0]
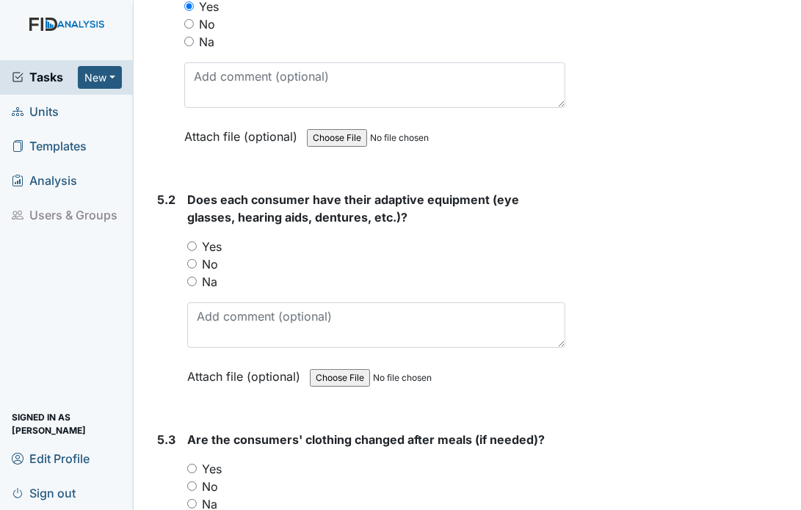
click at [195, 242] on input "Yes" at bounding box center [192, 247] width 10 height 10
radio input "true"
